Goal: Obtain resource: Download file/media

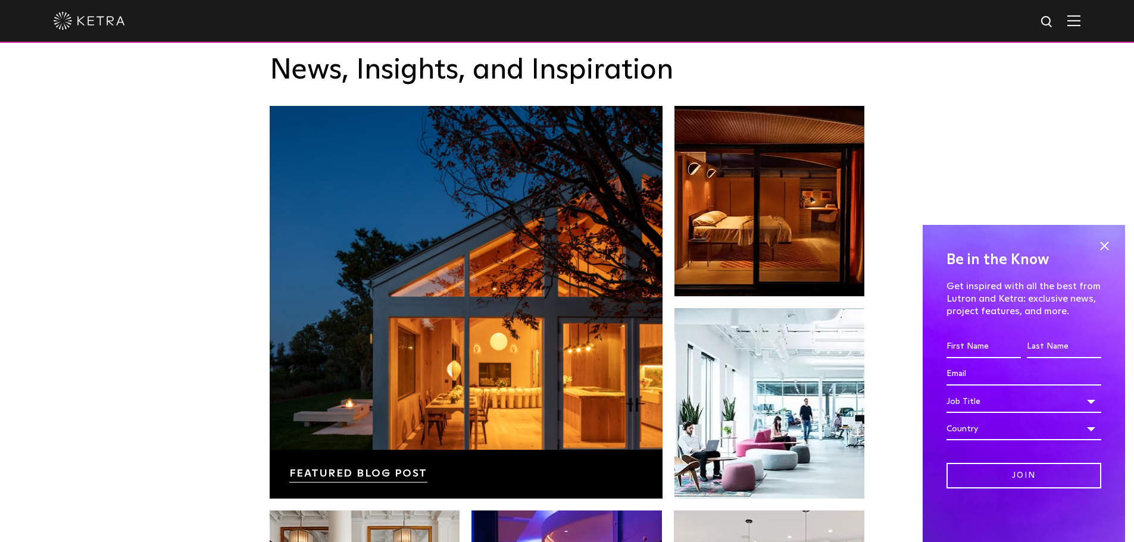
scroll to position [1904, 0]
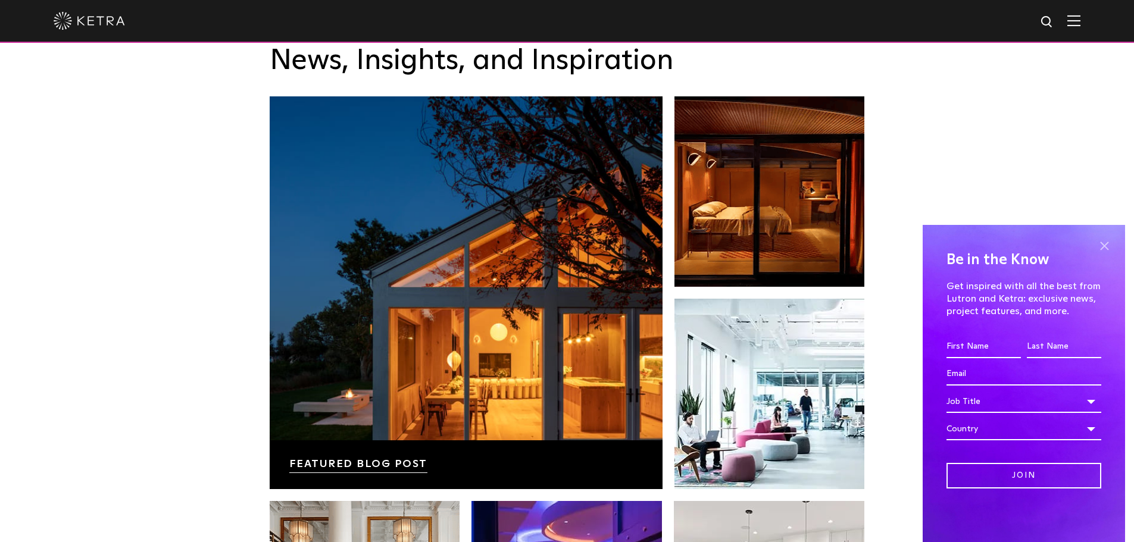
click at [1107, 247] on span at bounding box center [1104, 246] width 18 height 18
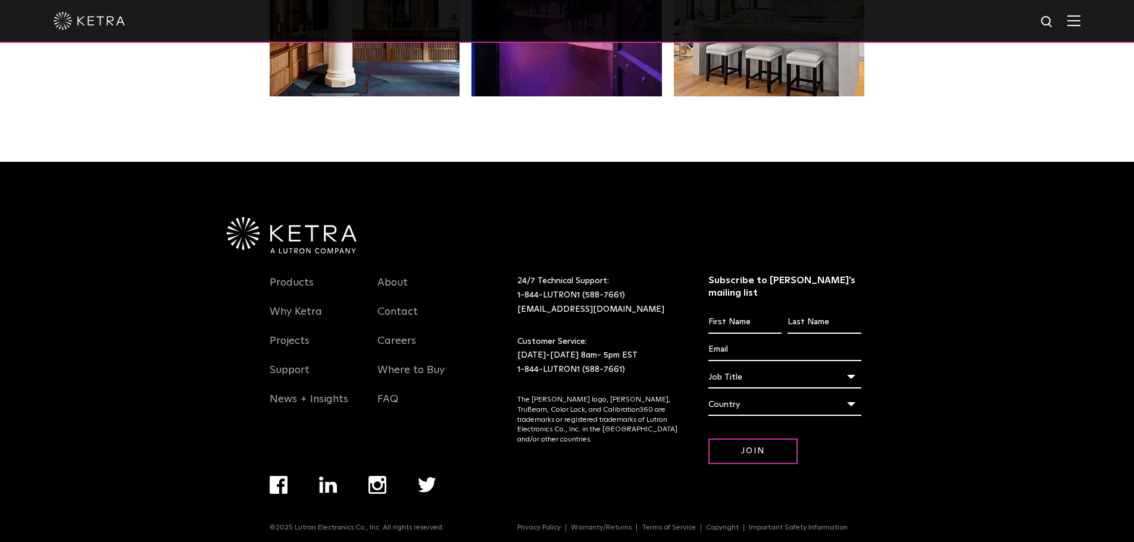
scroll to position [2503, 0]
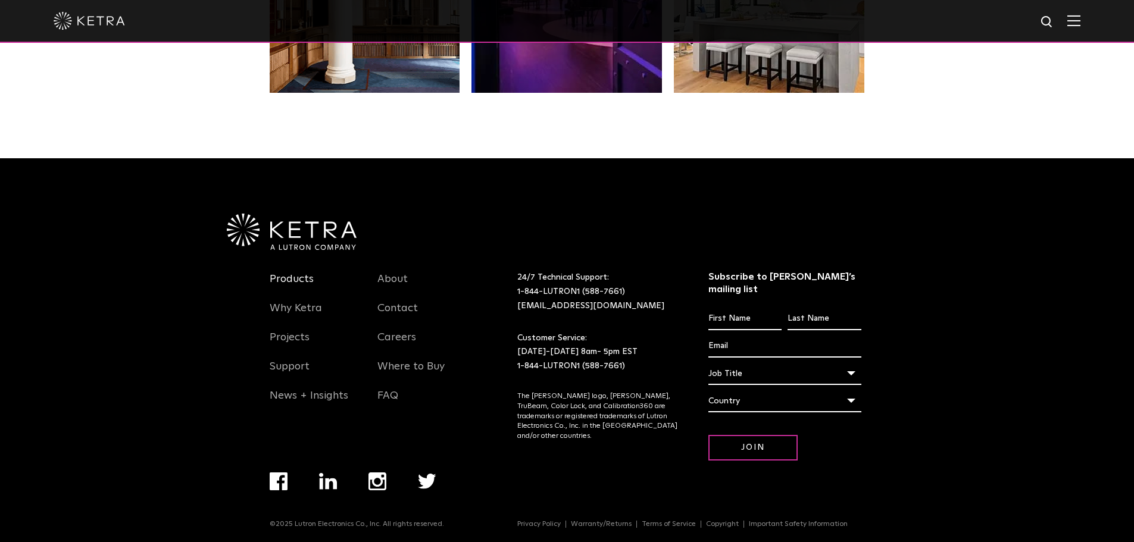
click at [301, 277] on link "Products" at bounding box center [292, 286] width 44 height 27
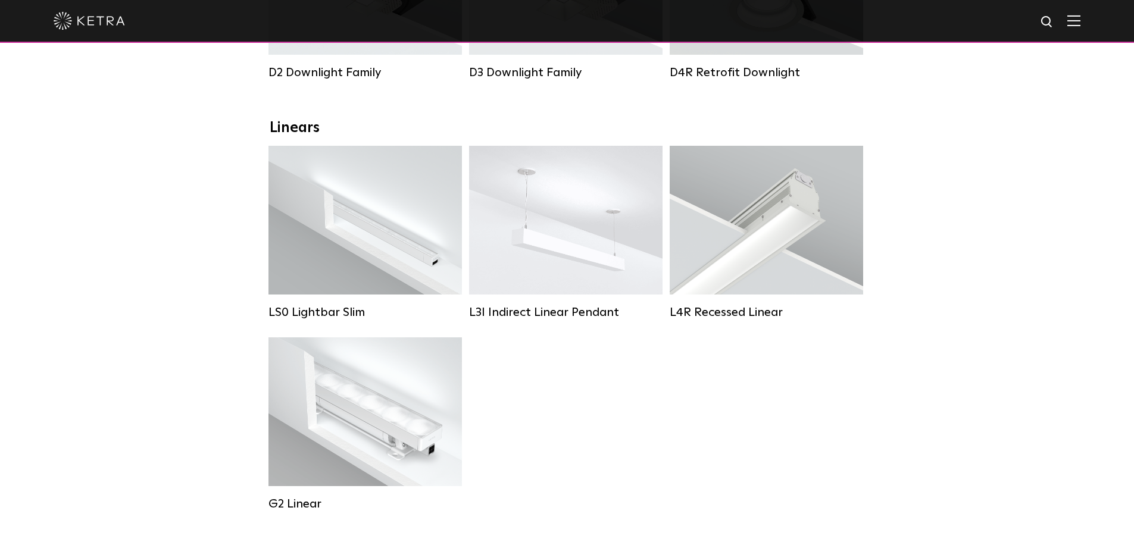
scroll to position [357, 0]
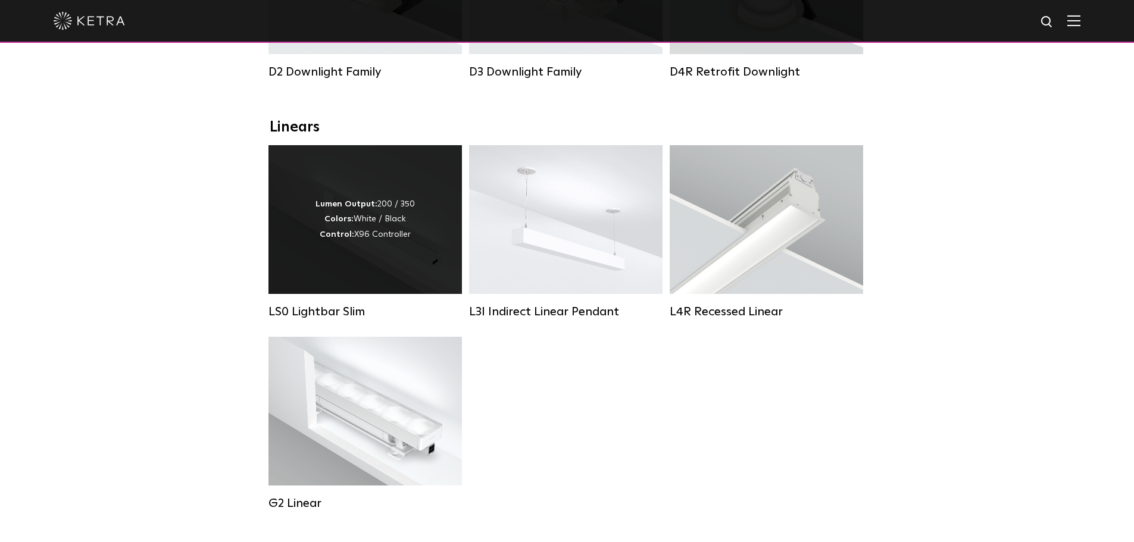
click at [361, 242] on div "Lumen Output: 200 / 350 Colors: White / Black Control: X96 Controller" at bounding box center [364, 219] width 99 height 45
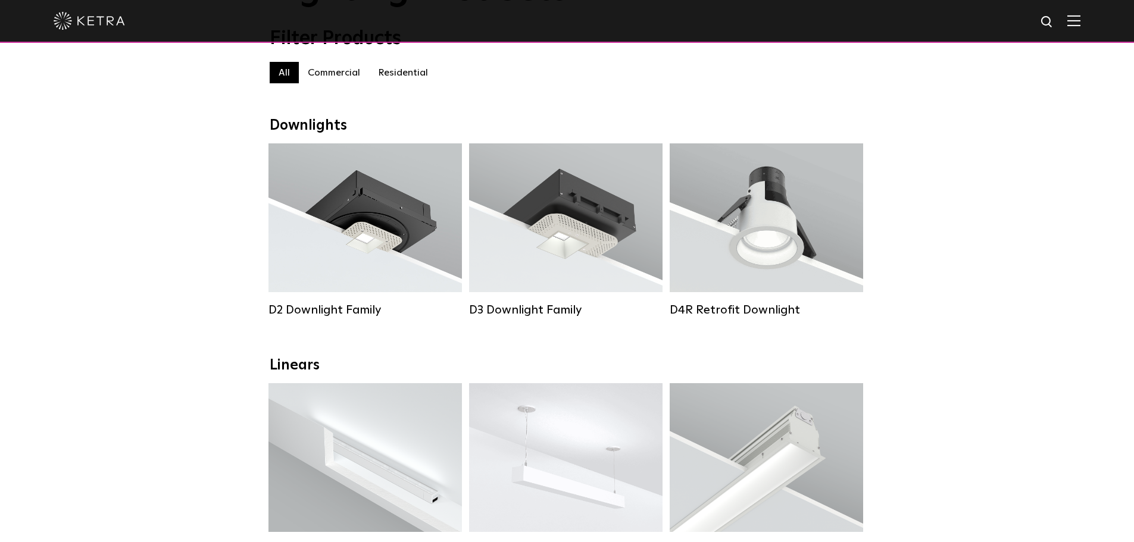
scroll to position [179, 0]
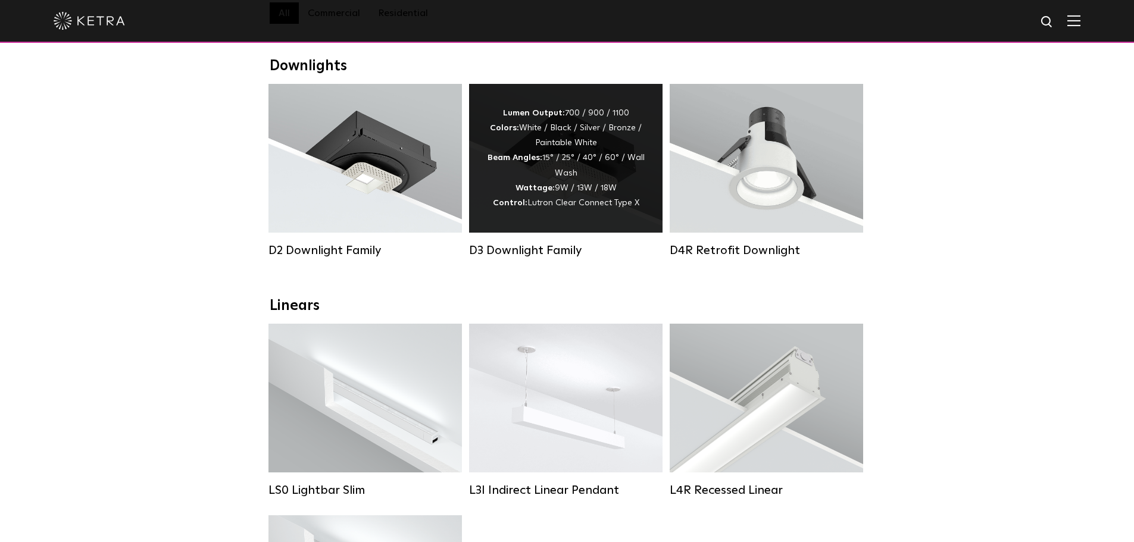
click at [575, 162] on div "Lumen Output: 700 / 900 / 1100 Colors: White / Black / Silver / Bronze / Painta…" at bounding box center [566, 158] width 158 height 105
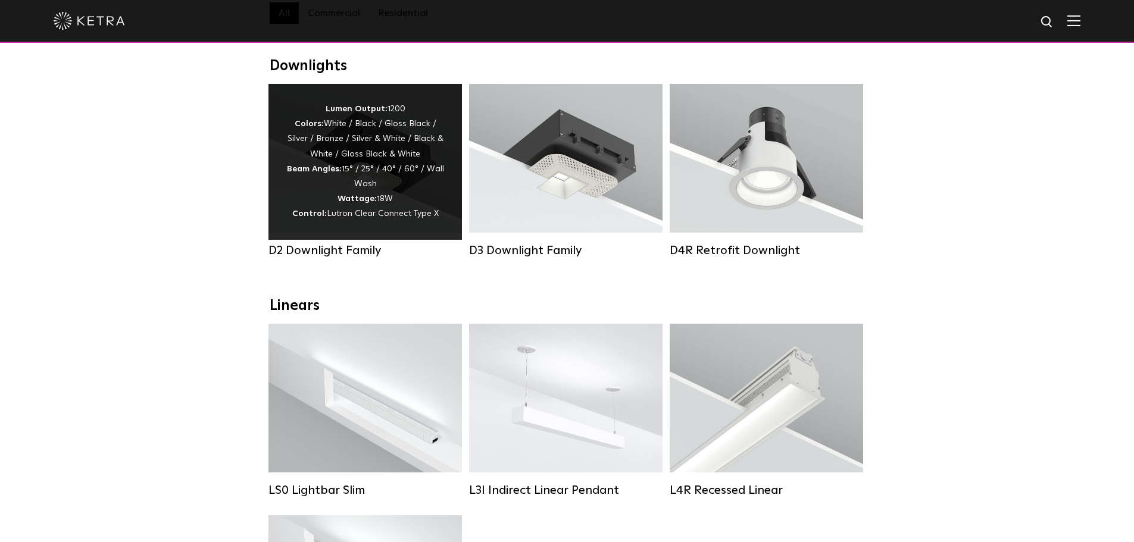
click at [370, 157] on div "Lumen Output: 1200 Colors: White / Black / Gloss Black / Silver / Bronze / Silv…" at bounding box center [365, 162] width 158 height 120
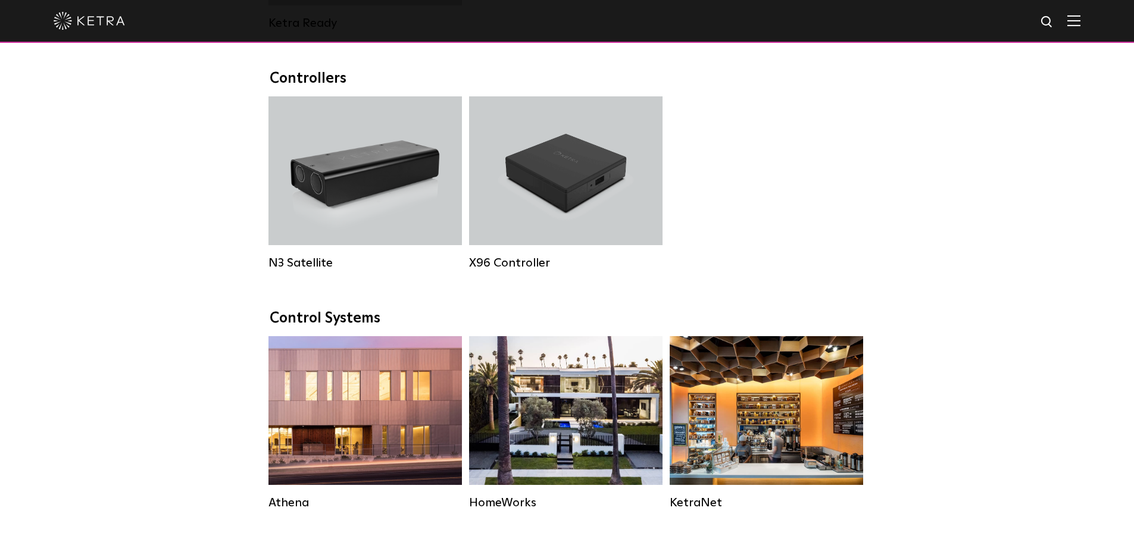
scroll to position [1488, 0]
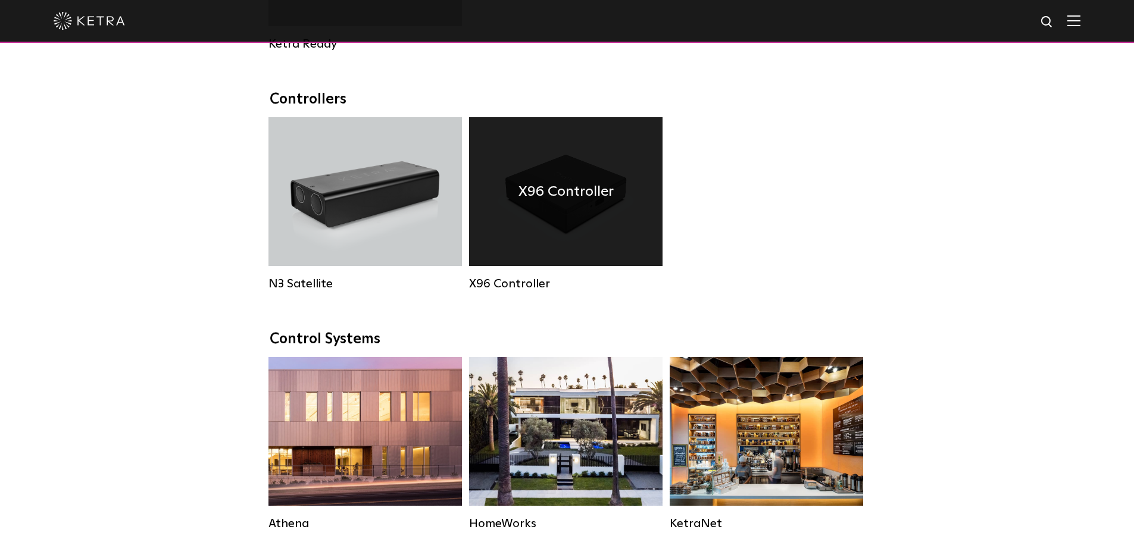
click at [603, 199] on h4 "X96 Controller" at bounding box center [565, 191] width 95 height 23
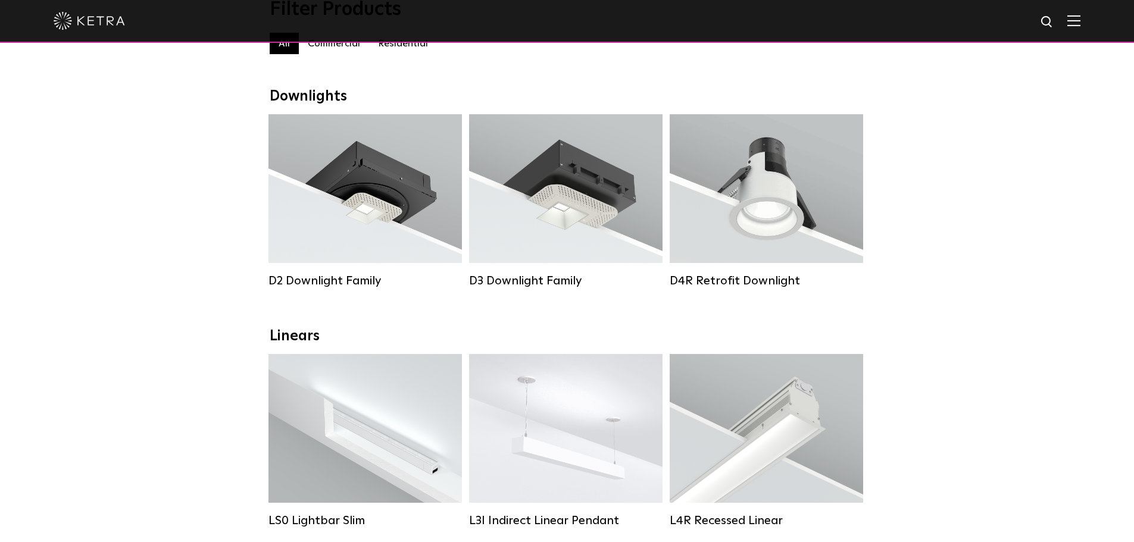
scroll to position [0, 0]
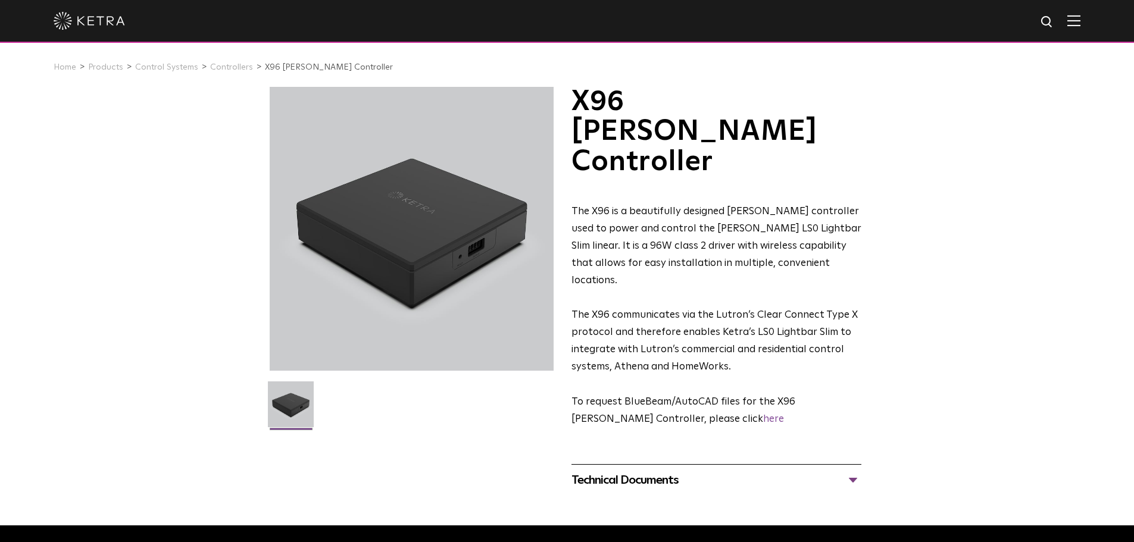
drag, startPoint x: 960, startPoint y: 164, endPoint x: 969, endPoint y: 233, distance: 69.6
click at [962, 164] on div "X96 Ketra Controller The X96 is a beautifully designed Ketra controller used to…" at bounding box center [567, 291] width 1134 height 409
click at [646, 471] on div "Technical Documents" at bounding box center [716, 480] width 290 height 19
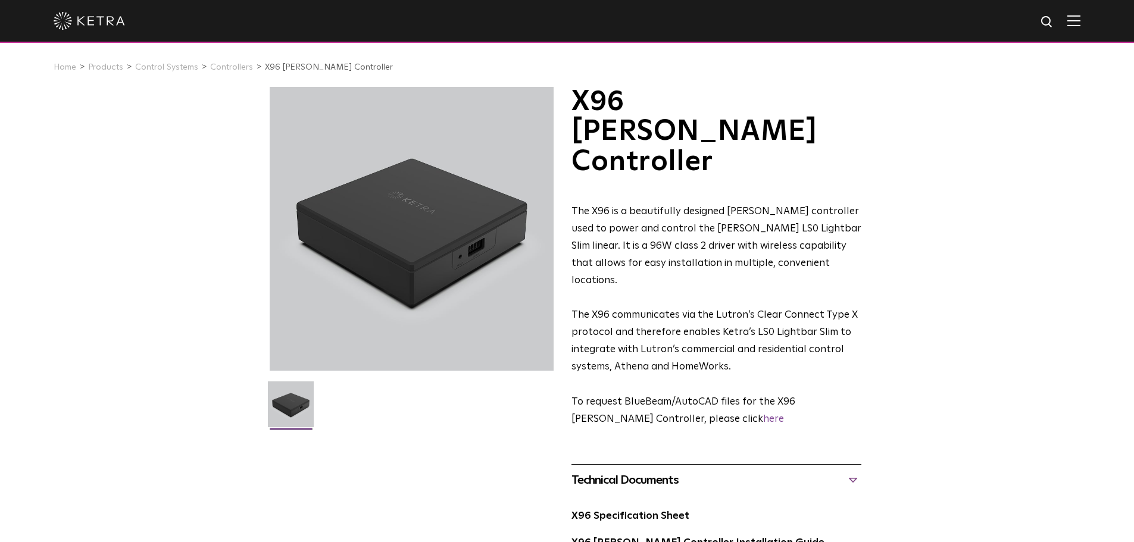
click at [935, 151] on div "X96 Ketra Controller The X96 is a beautifully designed Ketra controller used to…" at bounding box center [567, 330] width 1134 height 487
click at [658, 511] on link "X96 Specification Sheet" at bounding box center [630, 516] width 118 height 10
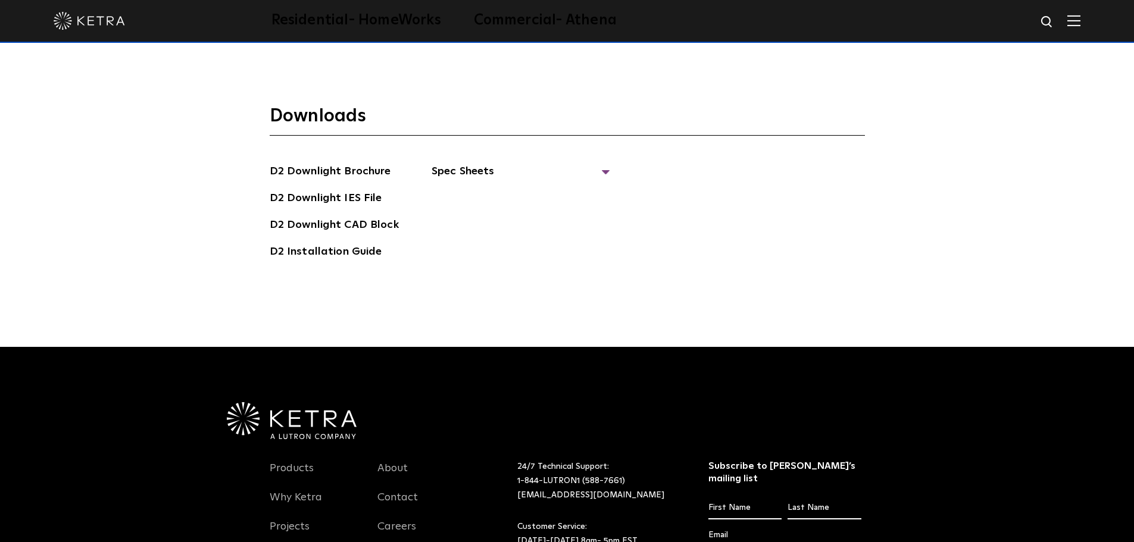
scroll to position [3304, 0]
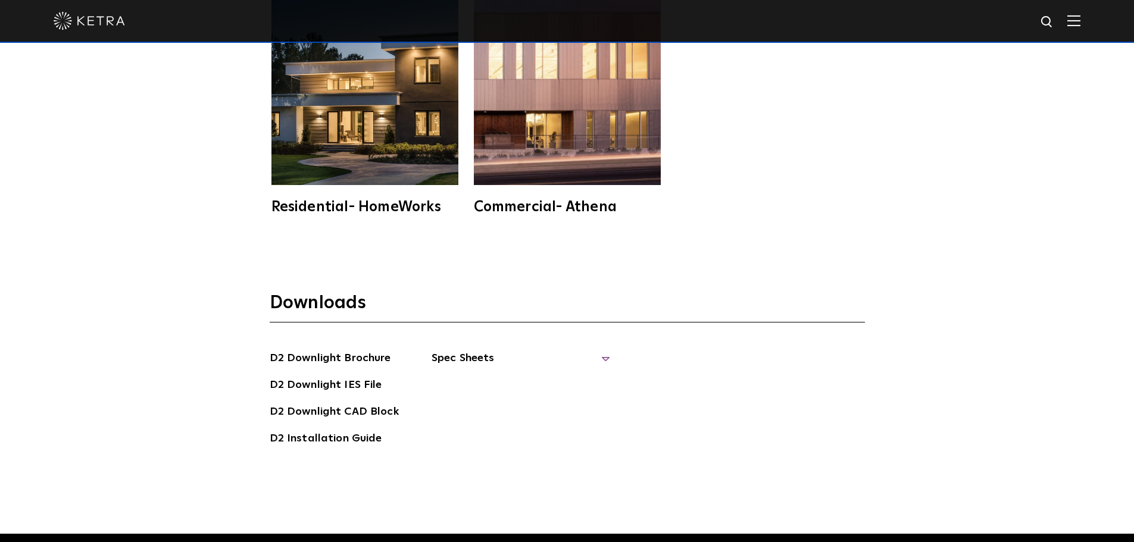
click at [465, 350] on span "Spec Sheets" at bounding box center [520, 363] width 179 height 26
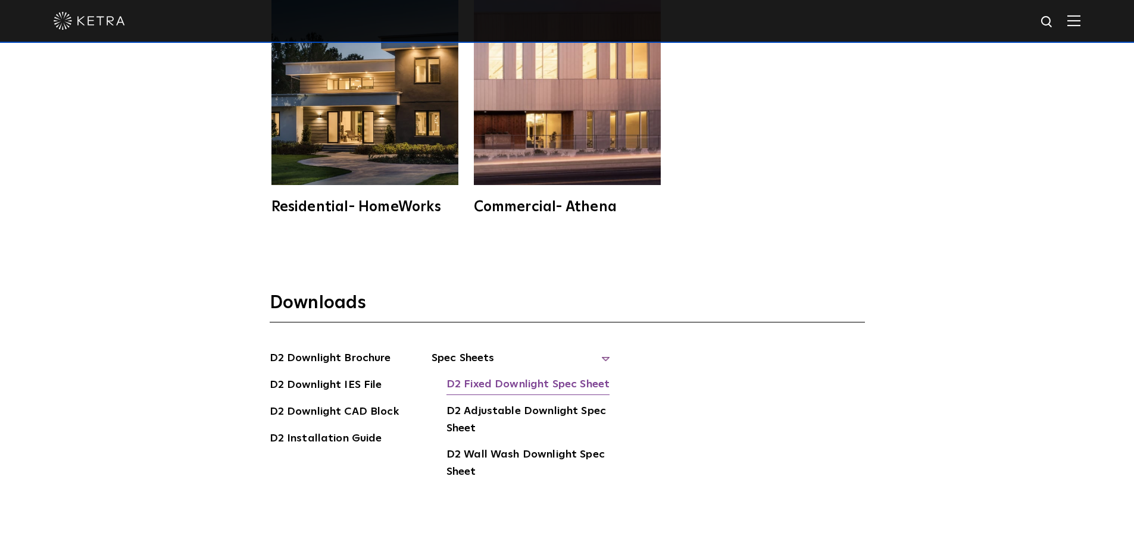
click at [510, 376] on link "D2 Fixed Downlight Spec Sheet" at bounding box center [527, 385] width 163 height 19
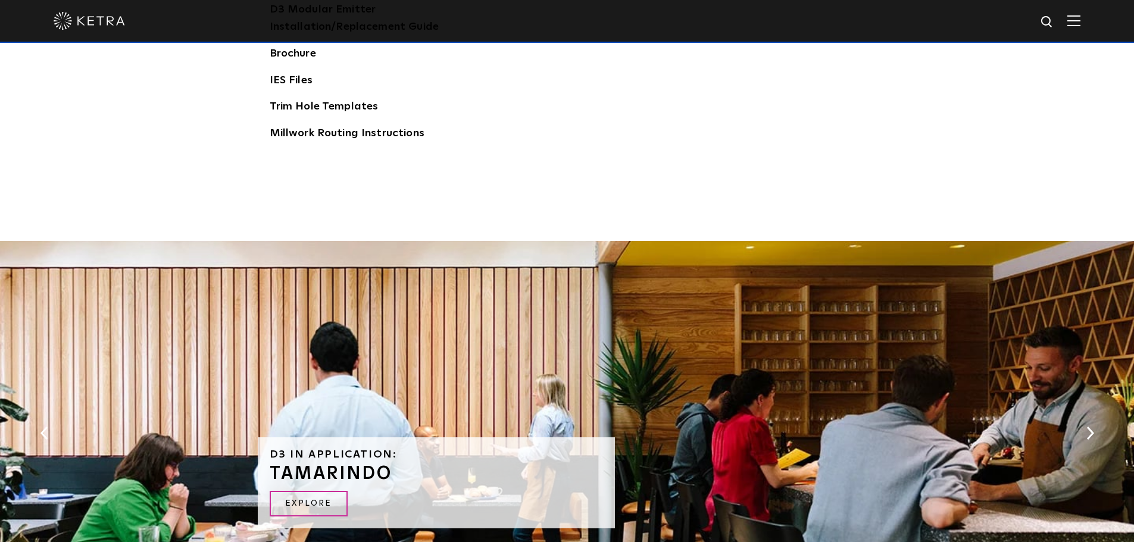
scroll to position [1845, 0]
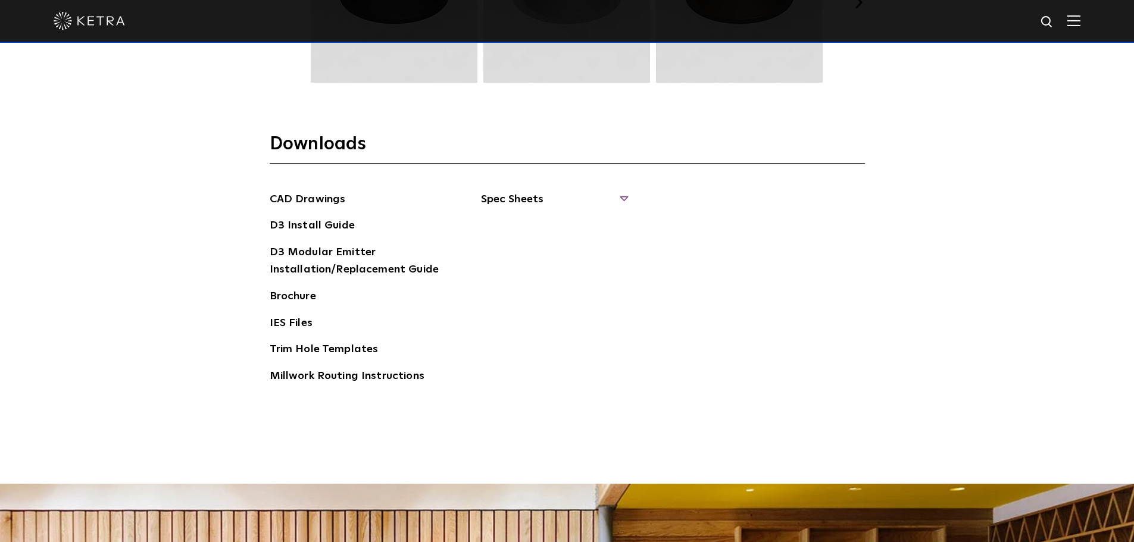
click at [515, 199] on span "Spec Sheets" at bounding box center [554, 204] width 146 height 26
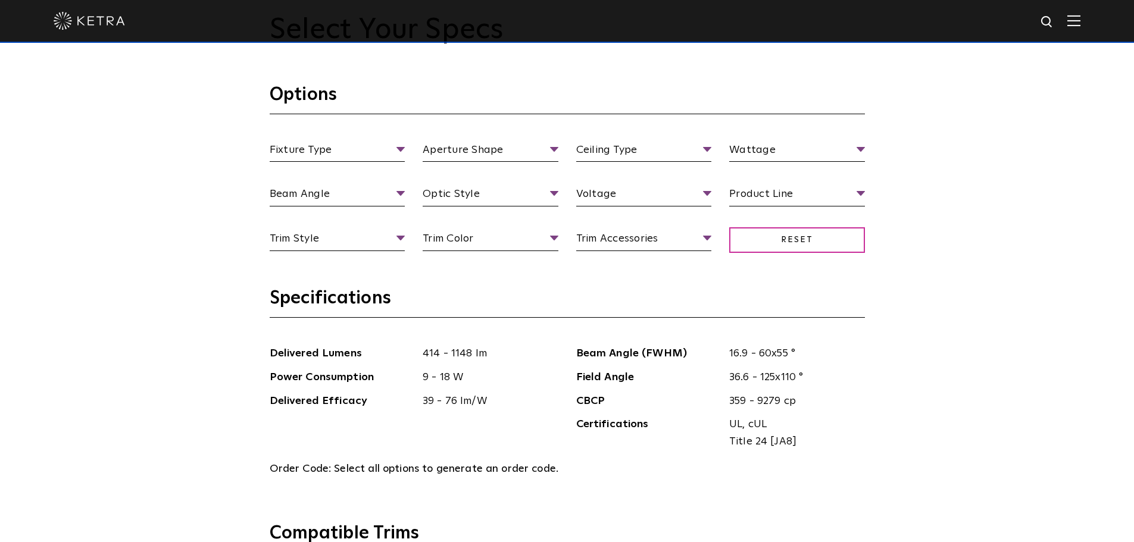
scroll to position [1071, 0]
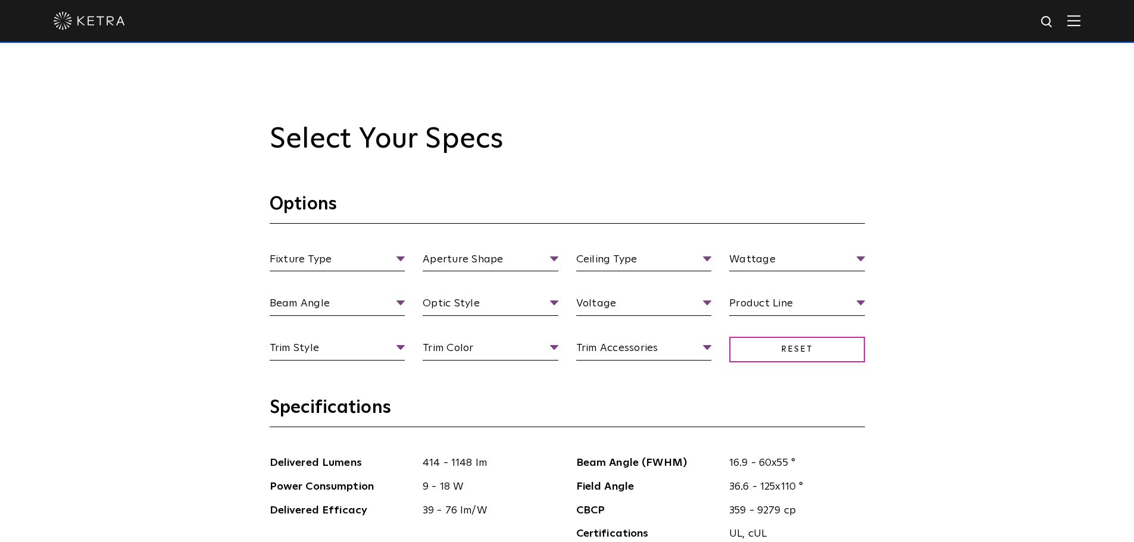
click at [364, 248] on section "Options Fixture Type Fixture Type Adjustable Fixed Wall Wash Aperture Shape Ape…" at bounding box center [567, 295] width 595 height 204
click at [365, 253] on span "Fixture Type" at bounding box center [338, 261] width 136 height 21
click at [311, 320] on li "Fixed" at bounding box center [338, 326] width 136 height 22
click at [496, 259] on span "Aperture Shape" at bounding box center [491, 261] width 136 height 21
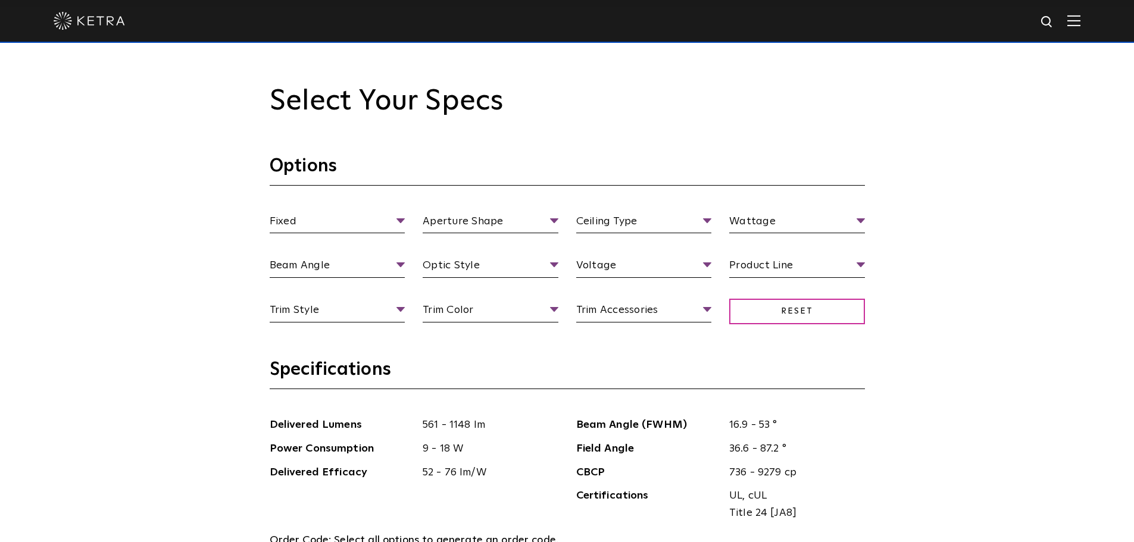
scroll to position [1131, 0]
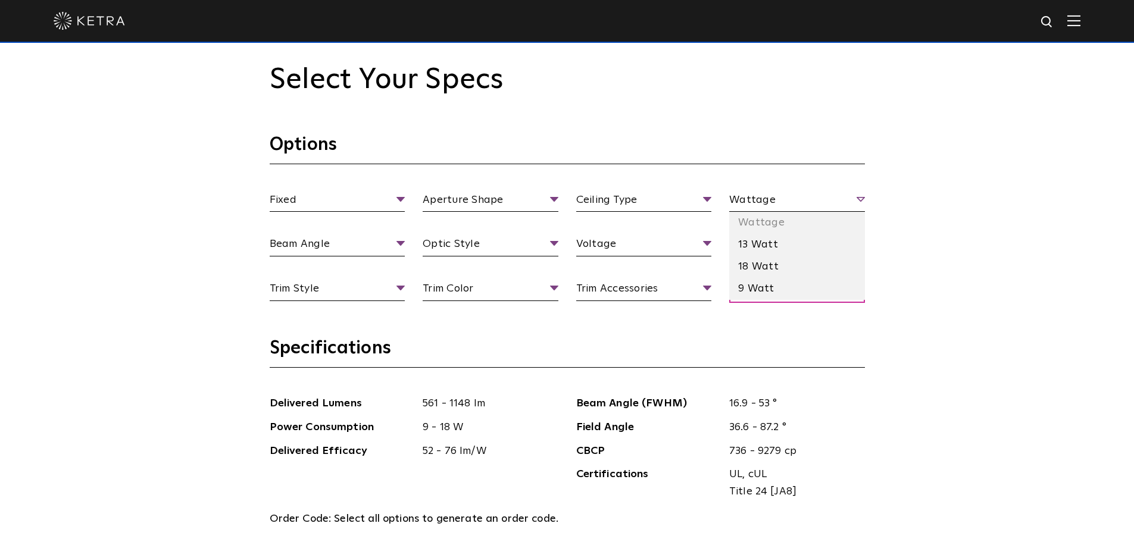
click at [833, 203] on span "Wattage" at bounding box center [797, 202] width 136 height 21
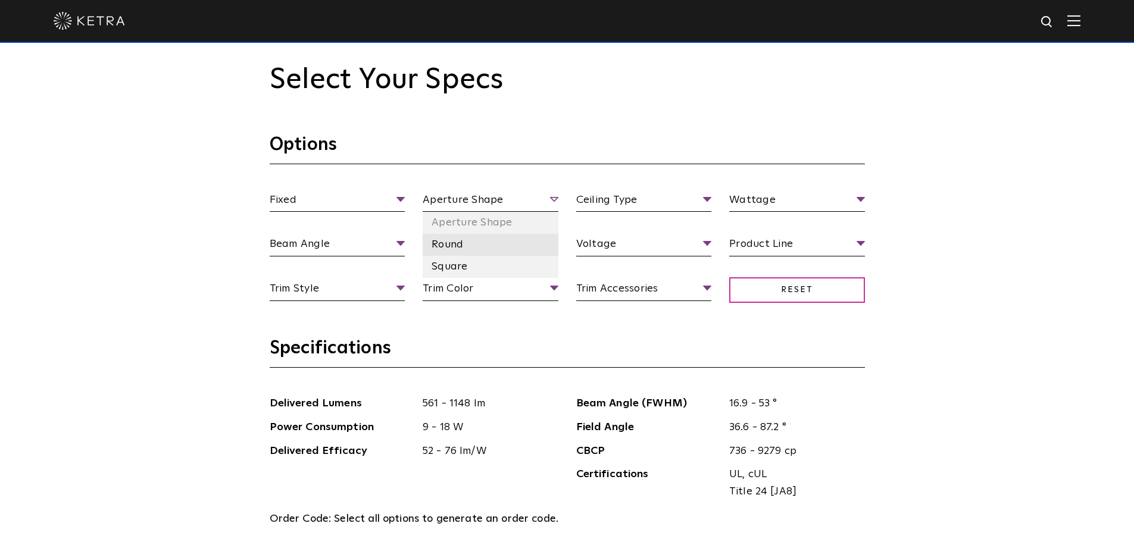
click at [456, 246] on li "Round" at bounding box center [491, 245] width 136 height 22
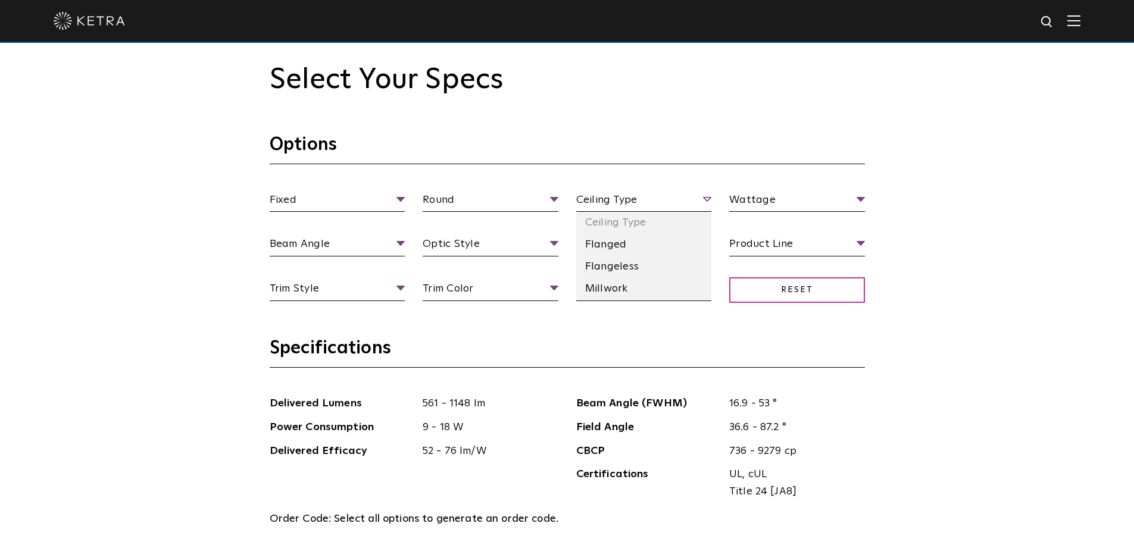
click at [646, 199] on span "Ceiling Type" at bounding box center [644, 202] width 136 height 21
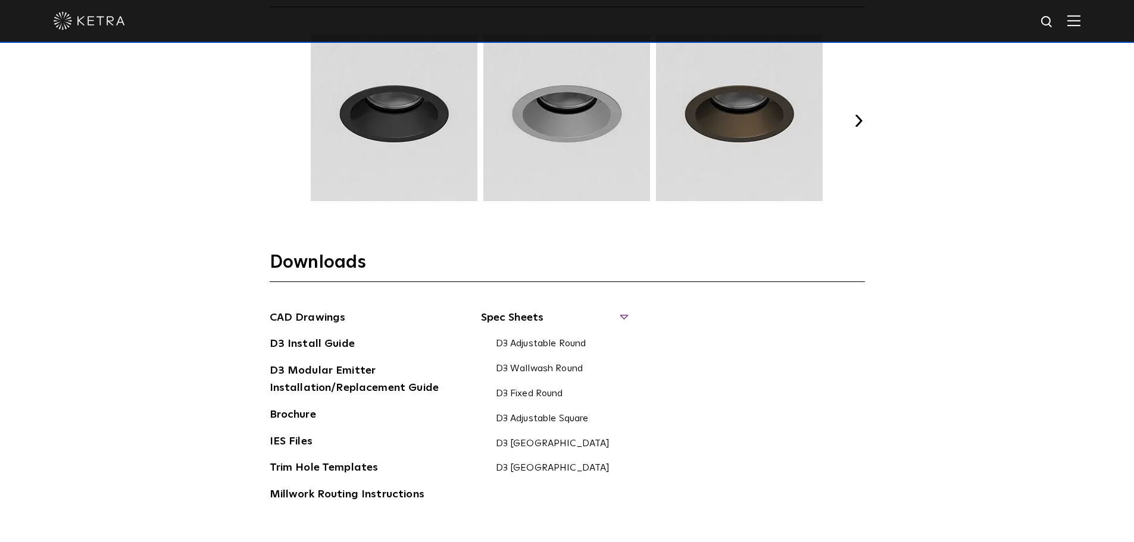
scroll to position [1964, 0]
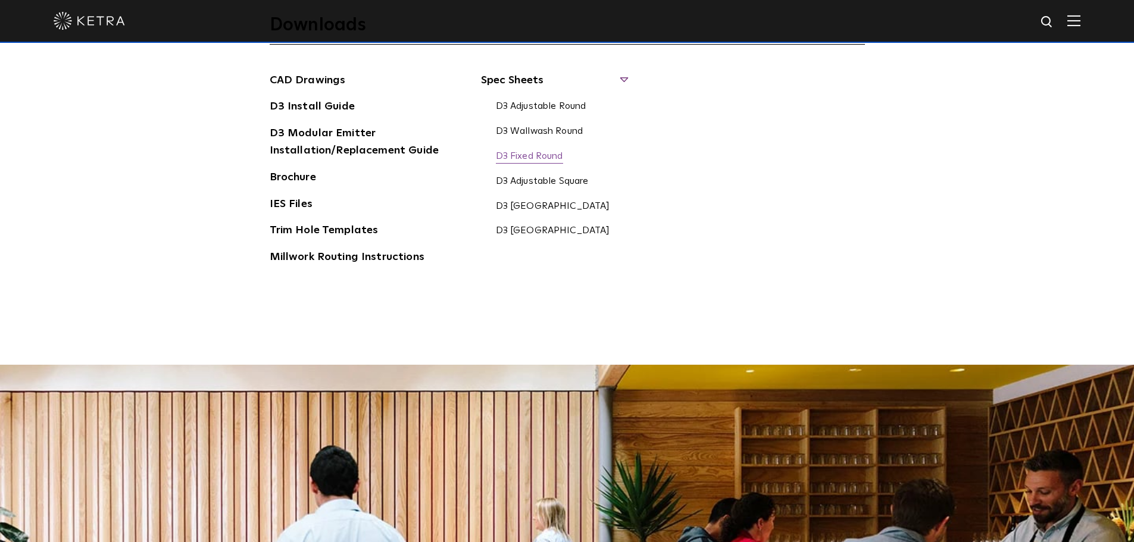
click at [531, 155] on link "D3 Fixed Round" at bounding box center [529, 157] width 67 height 13
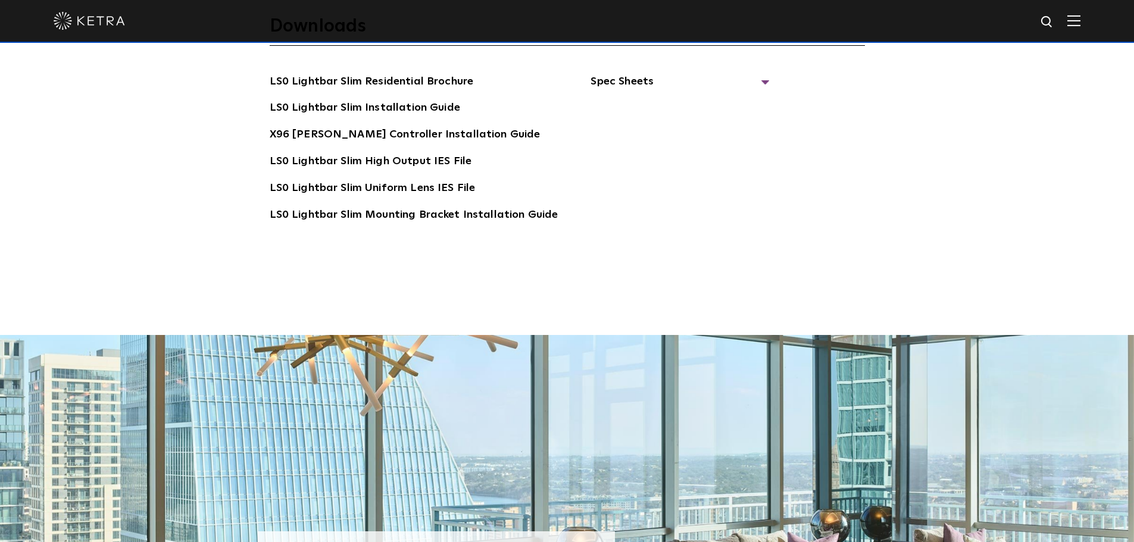
scroll to position [2321, 0]
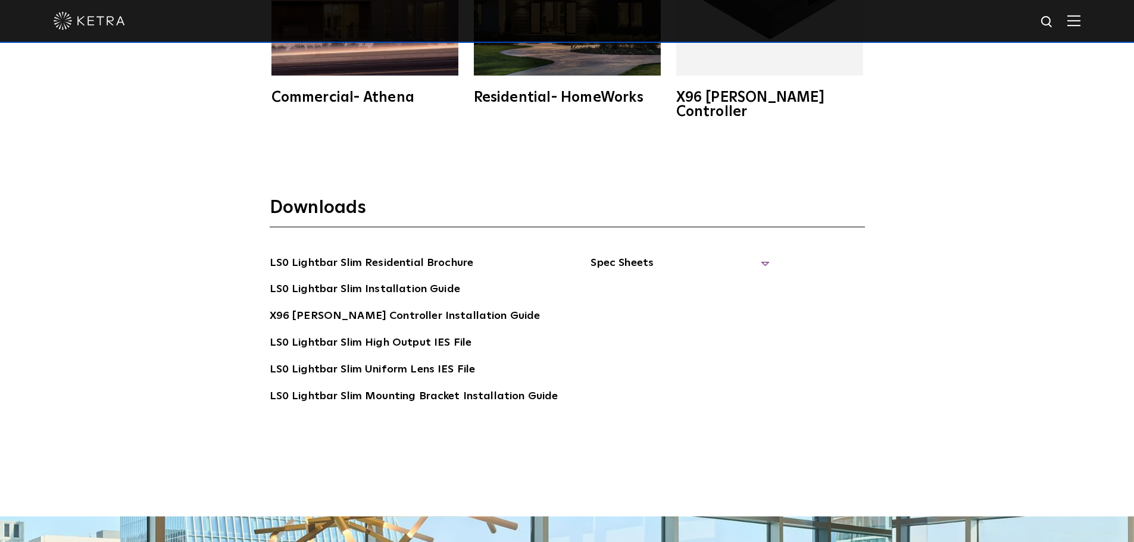
click at [598, 255] on span "Spec Sheets" at bounding box center [679, 268] width 179 height 26
click at [662, 280] on link "LS0 Lightbar Slim Spec Sheet" at bounding box center [681, 289] width 153 height 19
